Goal: Task Accomplishment & Management: Use online tool/utility

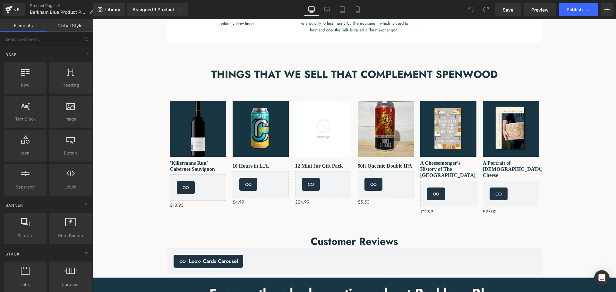
scroll to position [514, 0]
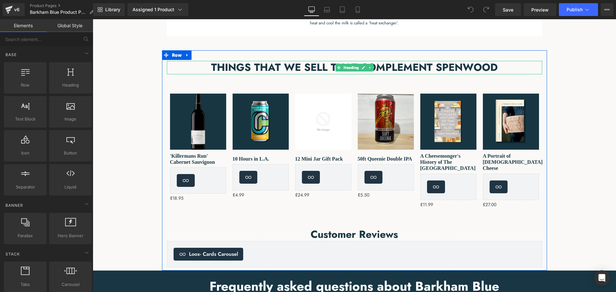
click at [469, 65] on h2 "THINGS THAT WE SELL THAT COMPLEMENT SPENWOOD" at bounding box center [355, 67] width 376 height 13
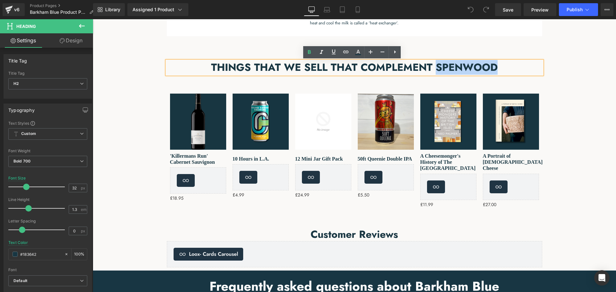
drag, startPoint x: 496, startPoint y: 66, endPoint x: 435, endPoint y: 64, distance: 61.0
click at [435, 64] on h2 "THINGS THAT WE SELL THAT COMPLEMENT SPENWOOD" at bounding box center [355, 67] width 376 height 13
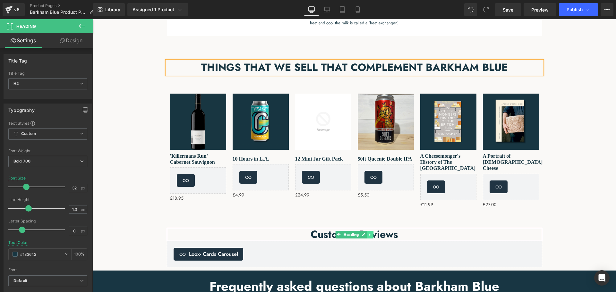
click at [368, 234] on icon at bounding box center [370, 235] width 4 height 4
click at [372, 235] on icon at bounding box center [374, 235] width 4 height 4
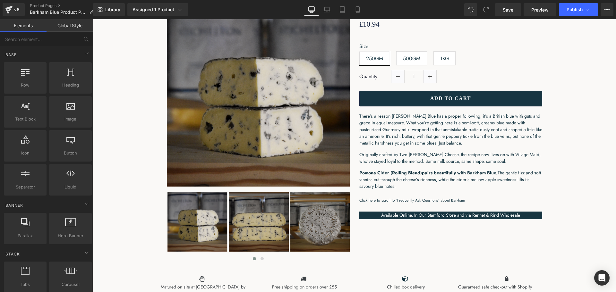
scroll to position [96, 0]
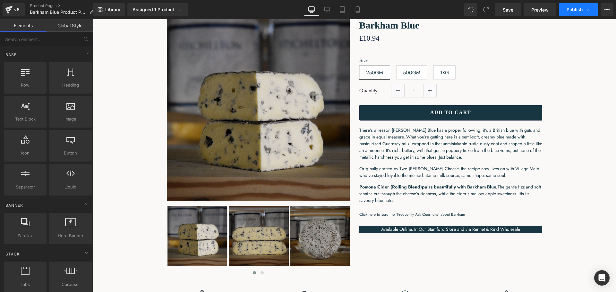
click at [573, 9] on span "Publish" at bounding box center [575, 9] width 16 height 5
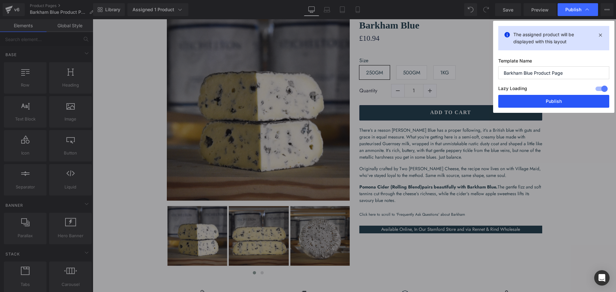
click at [566, 100] on button "Publish" at bounding box center [553, 101] width 111 height 13
